Goal: Task Accomplishment & Management: Use online tool/utility

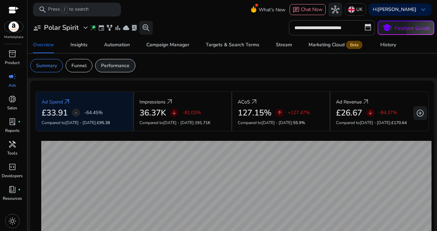
click at [113, 62] on div "Performance" at bounding box center [115, 65] width 40 height 13
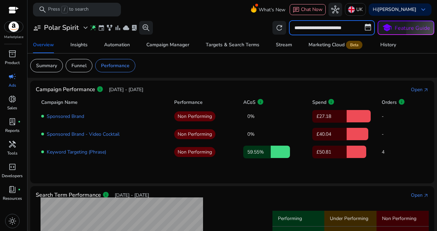
click at [365, 22] on input "**********" at bounding box center [332, 27] width 86 height 15
select select "*"
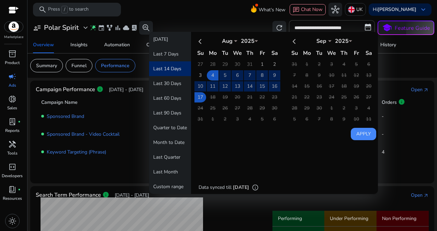
click at [231, 17] on mat-toolbar "search Press / to search What's New chat Chat Now hub [GEOGRAPHIC_DATA] Hi [PER…" at bounding box center [231, 9] width 409 height 19
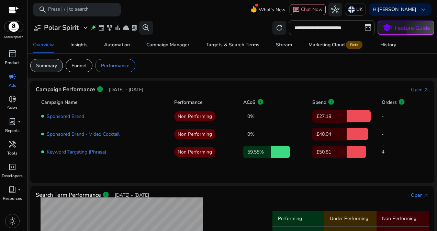
click at [51, 66] on p "Summary" at bounding box center [46, 65] width 21 height 7
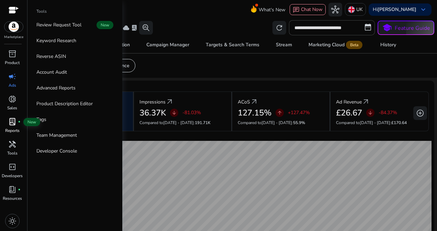
click at [10, 124] on span "lab_profile" at bounding box center [12, 122] width 8 height 8
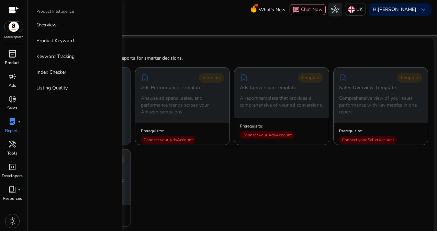
click at [16, 51] on span "inventory_2" at bounding box center [12, 54] width 8 height 8
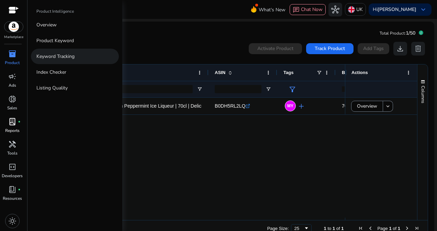
click at [57, 56] on p "Keyword Tracking" at bounding box center [55, 56] width 38 height 7
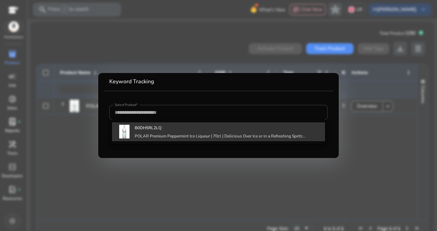
click at [228, 137] on h4 "POLAR Premium Peppermint Ice Liqueur | 70cl | Delicious Over Ice or in a Refres…" at bounding box center [220, 136] width 171 height 5
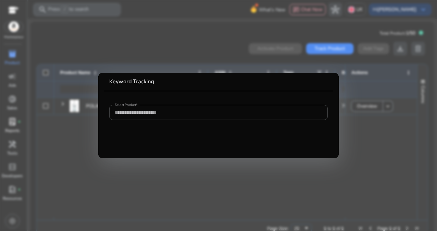
type input "**********"
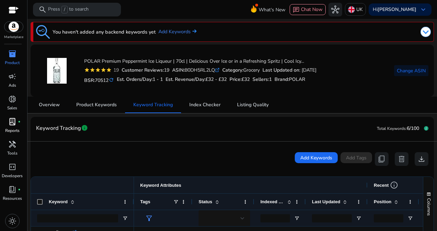
scroll to position [4, 0]
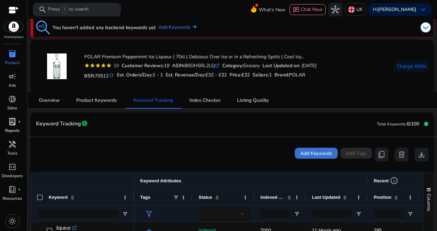
click at [312, 156] on span "Add Keywords" at bounding box center [316, 153] width 32 height 7
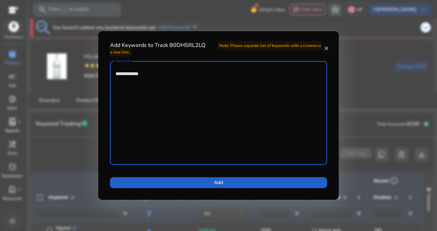
type textarea "**********"
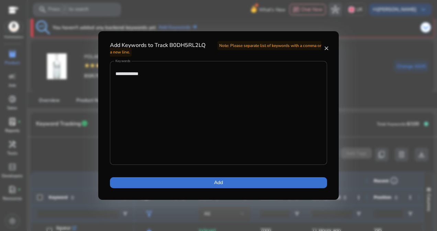
click at [201, 181] on span at bounding box center [218, 183] width 217 height 16
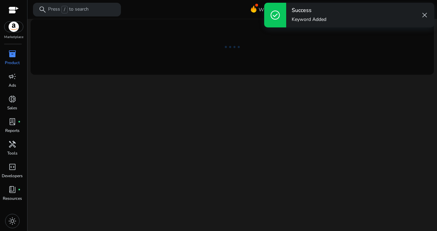
click at [264, 162] on div "We are getting things ready for you..." at bounding box center [232, 125] width 404 height 212
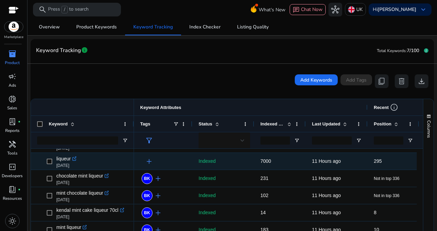
scroll to position [0, 0]
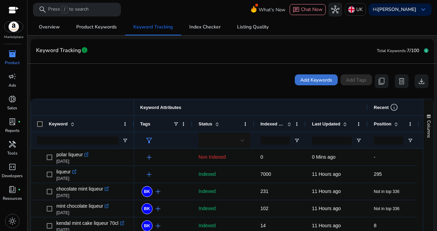
click at [306, 80] on span "Add Keywords" at bounding box center [316, 80] width 32 height 7
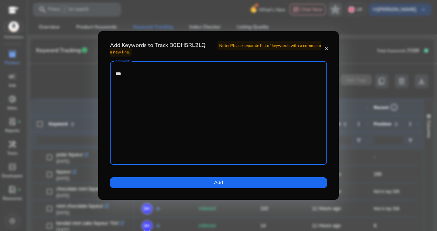
type textarea "***"
click at [327, 47] on mat-icon "close" at bounding box center [325, 48] width 5 height 6
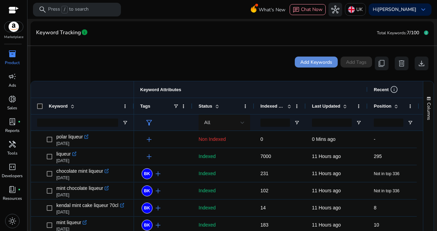
click at [306, 65] on span "Add Keywords" at bounding box center [316, 62] width 32 height 7
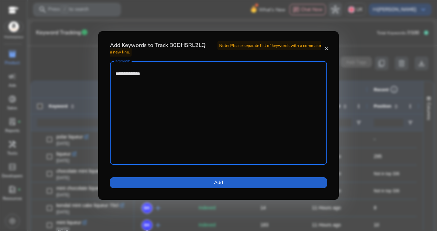
type textarea "**********"
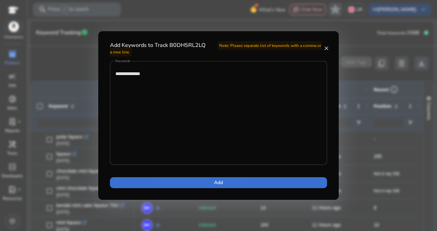
click at [198, 183] on span at bounding box center [218, 183] width 217 height 16
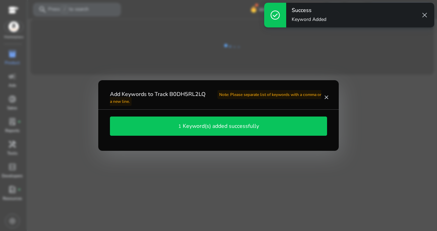
click at [367, 149] on div at bounding box center [218, 115] width 437 height 231
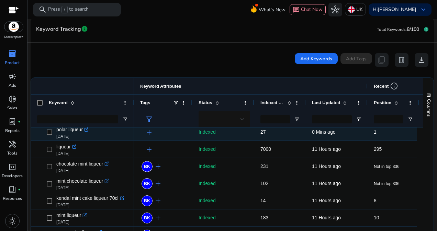
scroll to position [30, 0]
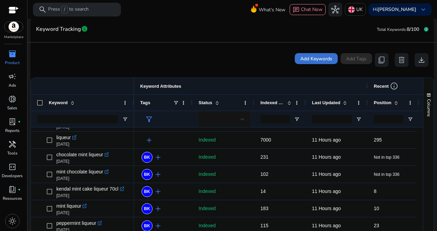
click at [313, 60] on span "Add Keywords" at bounding box center [316, 58] width 32 height 7
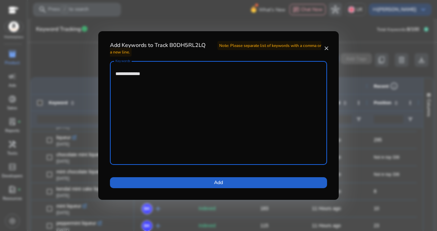
type textarea "**********"
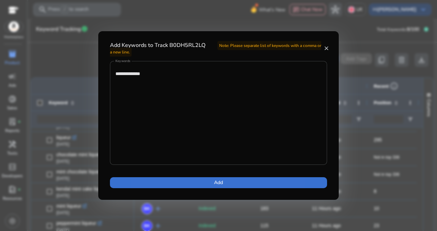
click at [185, 188] on span at bounding box center [218, 183] width 217 height 16
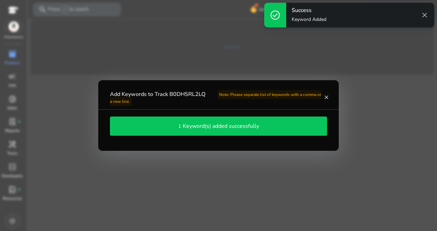
click at [185, 188] on div at bounding box center [218, 115] width 437 height 231
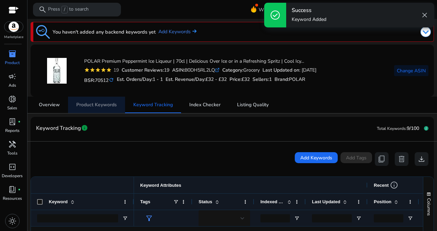
click at [106, 103] on span "Product Keywords" at bounding box center [96, 105] width 40 height 5
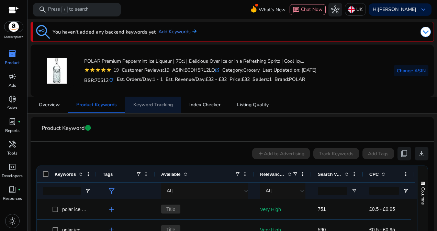
click at [152, 99] on span "Keyword Tracking" at bounding box center [152, 105] width 39 height 16
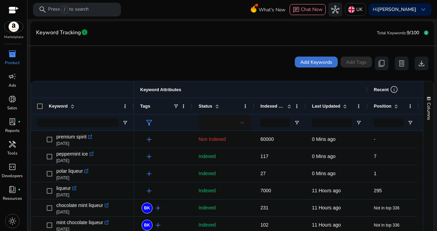
click at [305, 64] on span "Add Keywords" at bounding box center [316, 62] width 32 height 7
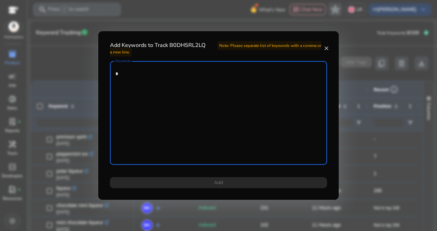
click at [305, 65] on textarea "*" at bounding box center [218, 113] width 206 height 97
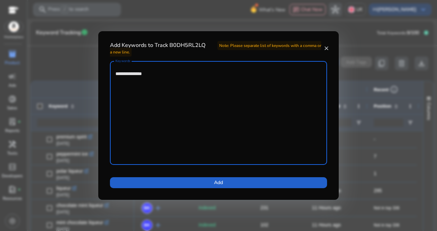
type textarea "**********"
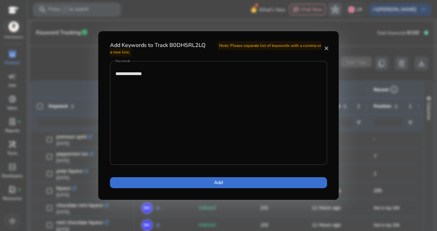
click at [218, 185] on span "Add" at bounding box center [218, 182] width 9 height 7
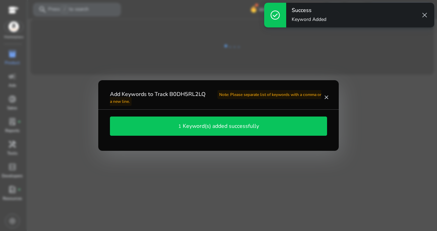
click at [237, 167] on div at bounding box center [218, 115] width 437 height 231
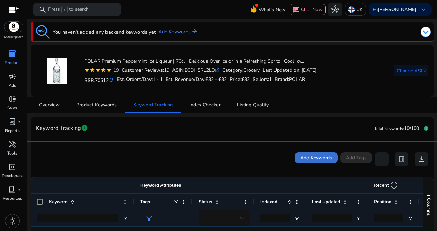
click at [294, 158] on span at bounding box center [315, 158] width 43 height 16
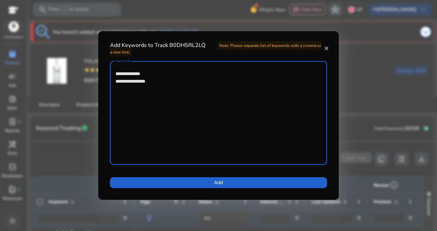
type textarea "**********"
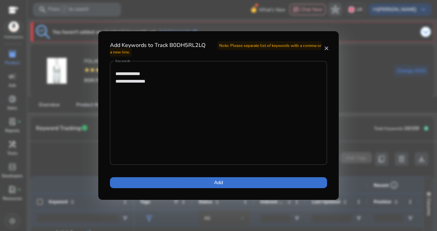
click at [208, 185] on span at bounding box center [218, 183] width 217 height 16
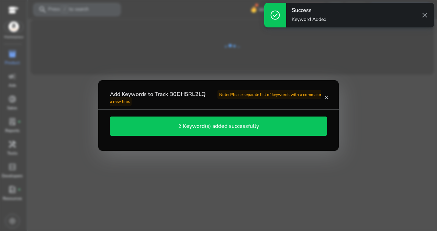
click at [208, 185] on div at bounding box center [218, 115] width 437 height 231
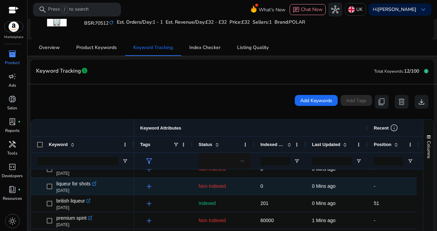
scroll to position [88, 0]
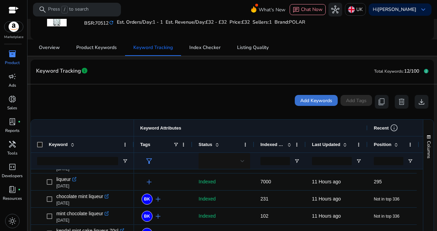
click at [304, 108] on span at bounding box center [315, 100] width 43 height 16
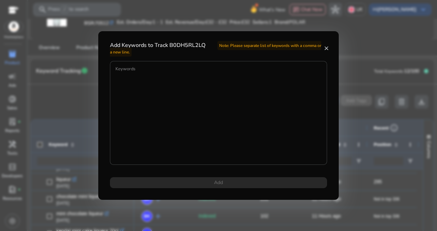
click at [304, 108] on div "Keywords" at bounding box center [218, 113] width 217 height 104
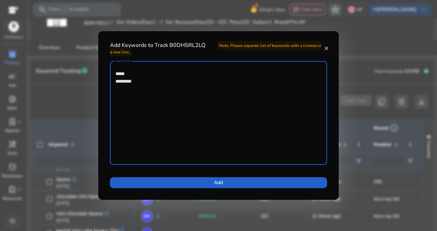
type textarea "***** *********"
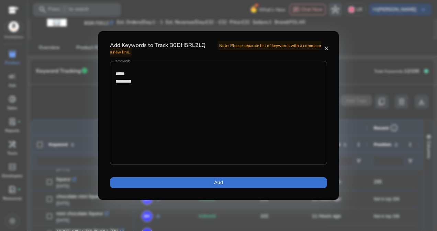
click at [197, 185] on span at bounding box center [218, 183] width 217 height 16
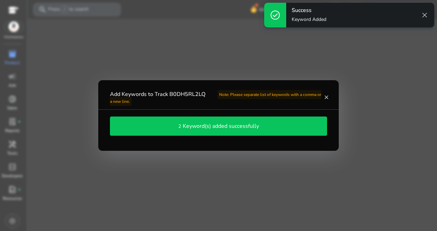
click at [197, 185] on div at bounding box center [218, 115] width 437 height 231
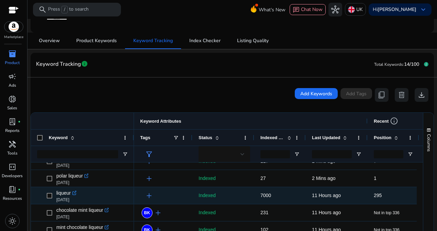
scroll to position [133, 0]
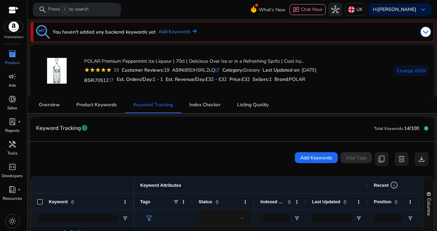
scroll to position [64, 0]
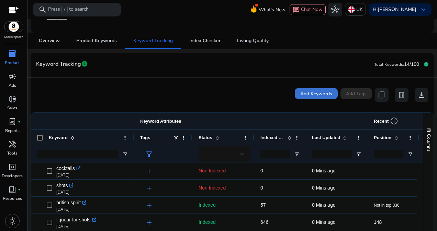
click at [305, 96] on span "Add Keywords" at bounding box center [316, 93] width 32 height 7
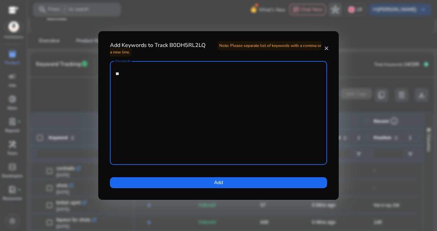
type textarea "*"
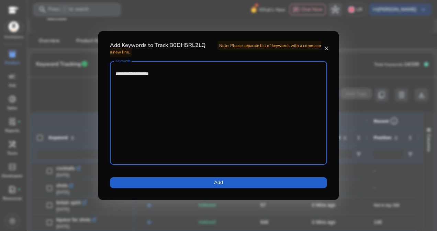
type textarea "**********"
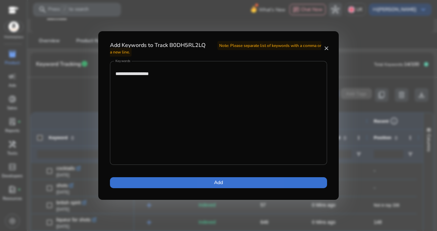
click at [218, 181] on span "Add" at bounding box center [218, 182] width 9 height 7
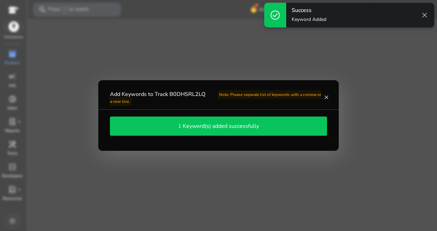
click at [218, 181] on div at bounding box center [218, 115] width 437 height 231
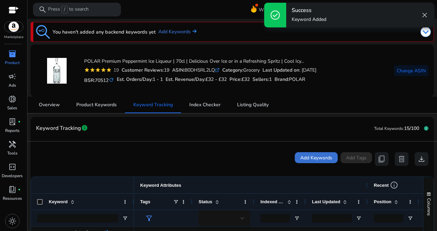
click at [308, 157] on span "Add Keywords" at bounding box center [316, 157] width 32 height 7
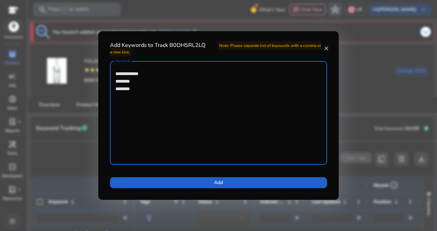
type textarea "**********"
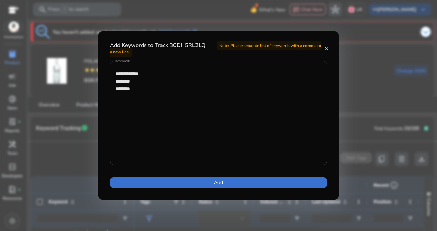
click at [258, 186] on span at bounding box center [218, 183] width 217 height 16
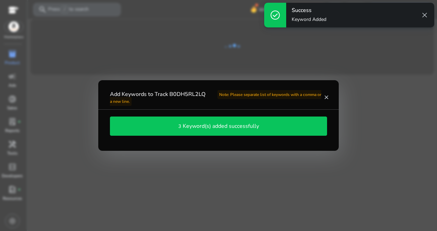
click at [258, 186] on div at bounding box center [218, 115] width 437 height 231
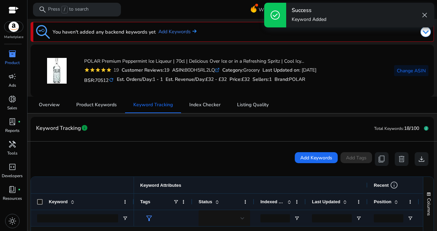
scroll to position [6, 0]
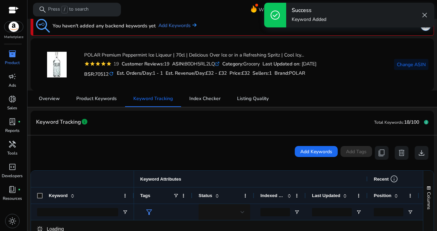
click at [290, 157] on div "Add Keywords Add Tags content_copy delete download" at bounding box center [232, 153] width 392 height 14
click at [308, 153] on span "Add Keywords" at bounding box center [316, 151] width 32 height 7
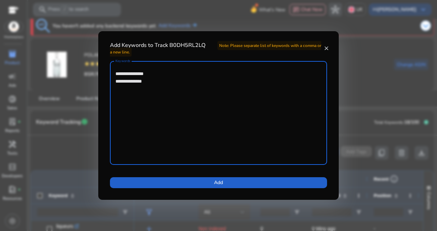
type textarea "**********"
click at [261, 184] on span at bounding box center [218, 183] width 217 height 16
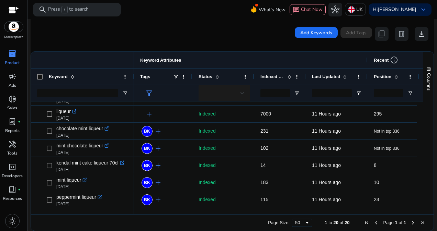
scroll to position [0, 0]
